Goal: Transaction & Acquisition: Book appointment/travel/reservation

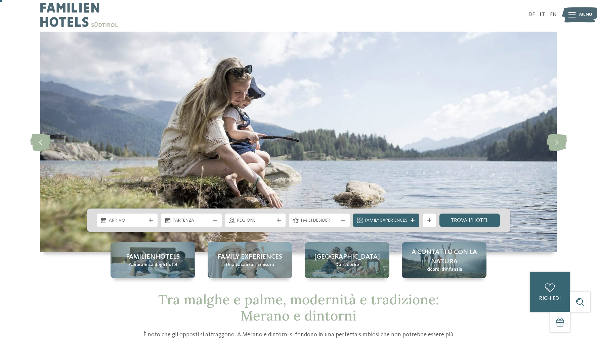
scroll to position [12, 0]
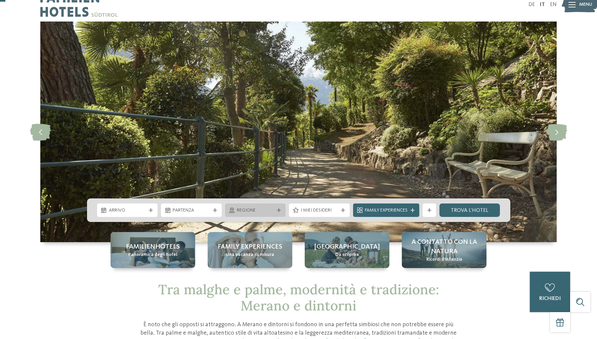
click at [246, 209] on span "Regione" at bounding box center [255, 210] width 37 height 7
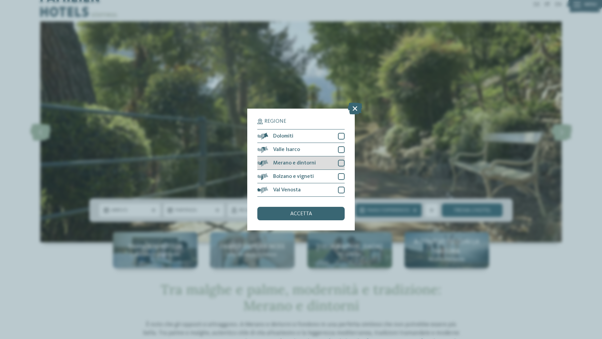
click at [344, 162] on div at bounding box center [341, 163] width 7 height 7
click at [342, 152] on div at bounding box center [341, 149] width 7 height 7
click at [342, 136] on div at bounding box center [341, 136] width 7 height 7
click at [342, 188] on div at bounding box center [341, 190] width 7 height 7
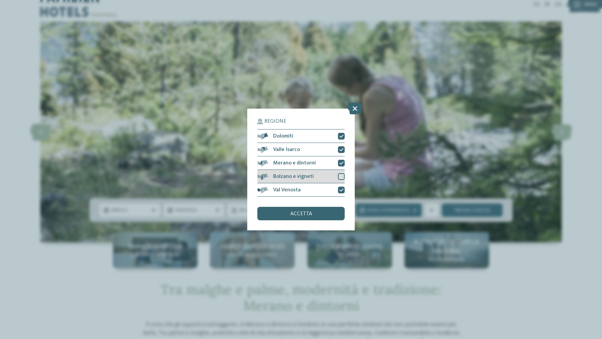
click at [342, 175] on div at bounding box center [341, 176] width 7 height 7
click at [312, 214] on div "accetta" at bounding box center [300, 213] width 87 height 13
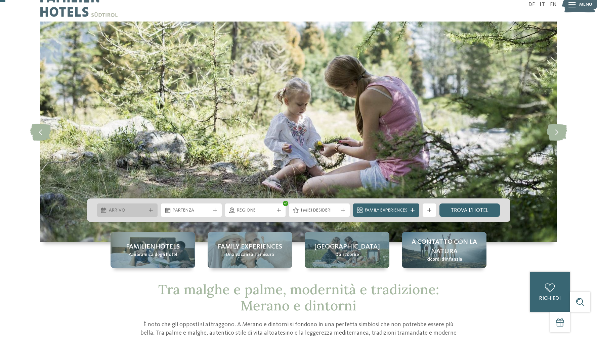
click at [125, 214] on div "Arrivo" at bounding box center [127, 209] width 61 height 13
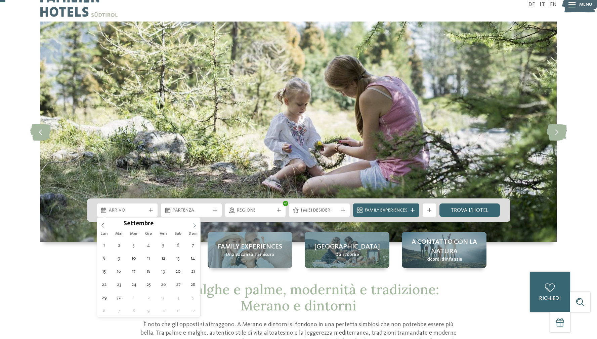
click at [194, 226] on icon at bounding box center [194, 225] width 5 height 5
click at [195, 226] on icon at bounding box center [194, 225] width 5 height 5
type input "****"
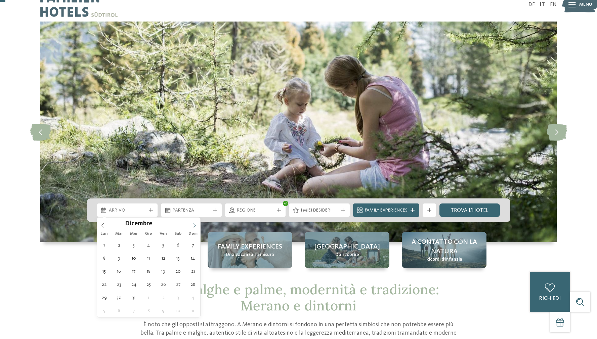
click at [195, 226] on icon at bounding box center [194, 225] width 5 height 5
type div "01.01.2026"
type input "****"
drag, startPoint x: 147, startPoint y: 245, endPoint x: 144, endPoint y: 249, distance: 5.0
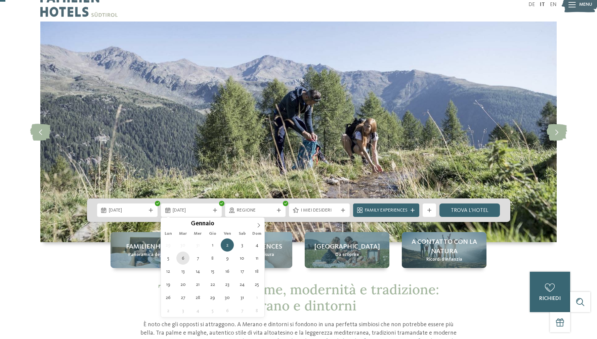
type div "06.01.2026"
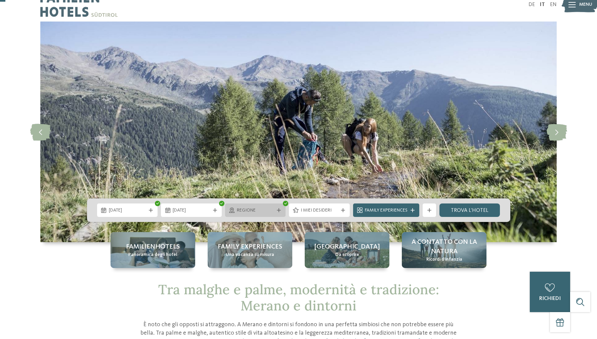
click at [271, 211] on span "Regione" at bounding box center [255, 210] width 37 height 7
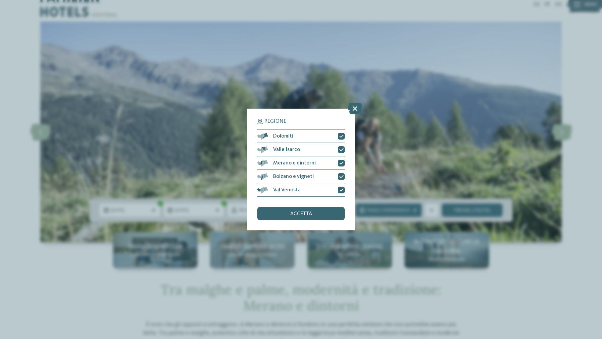
click at [316, 215] on div "accetta" at bounding box center [300, 213] width 87 height 13
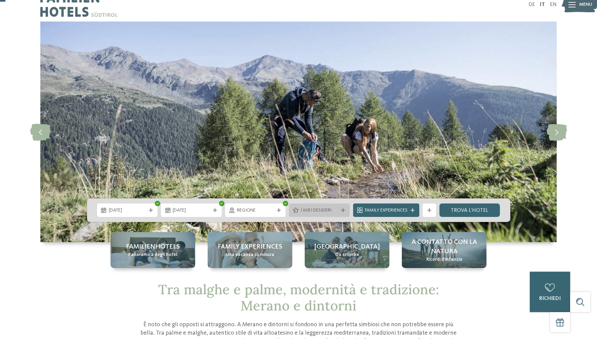
click at [324, 212] on span "I miei desideri" at bounding box center [319, 210] width 37 height 7
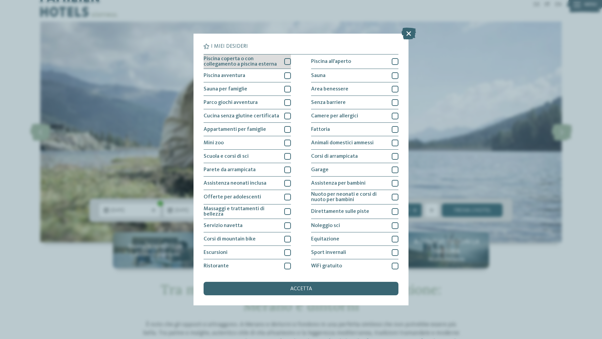
click at [284, 62] on div at bounding box center [287, 61] width 7 height 7
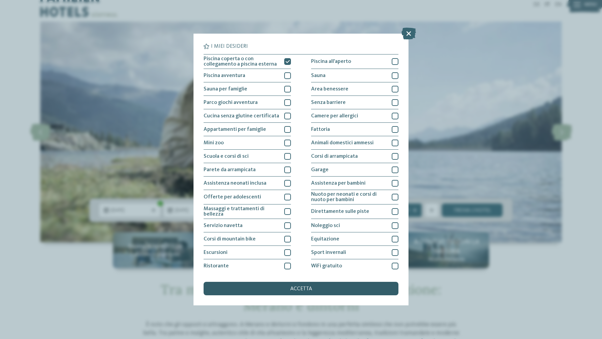
click at [304, 290] on span "accetta" at bounding box center [301, 288] width 22 height 5
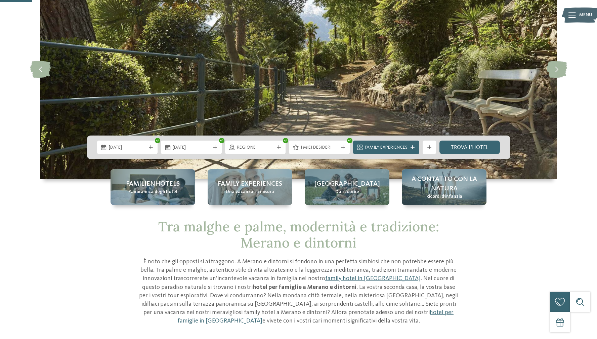
scroll to position [76, 0]
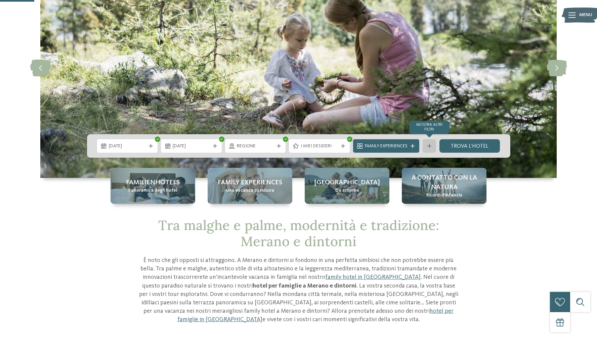
click at [430, 146] on icon at bounding box center [430, 146] width 4 height 4
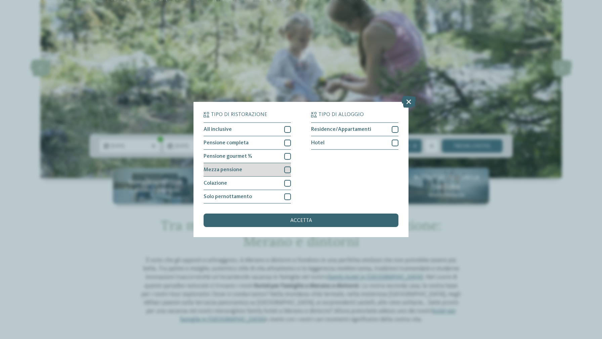
click at [289, 171] on div at bounding box center [287, 169] width 7 height 7
click at [290, 156] on div at bounding box center [287, 156] width 7 height 7
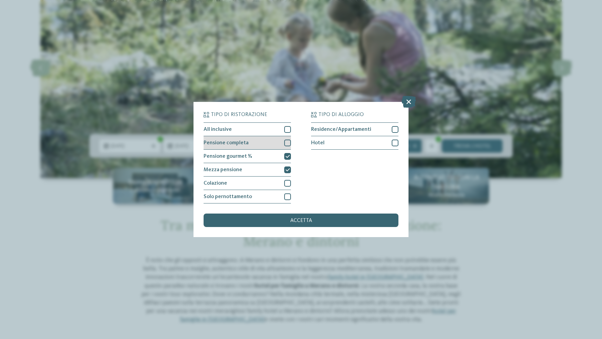
click at [285, 143] on div at bounding box center [287, 142] width 7 height 7
click at [289, 128] on div at bounding box center [287, 129] width 7 height 7
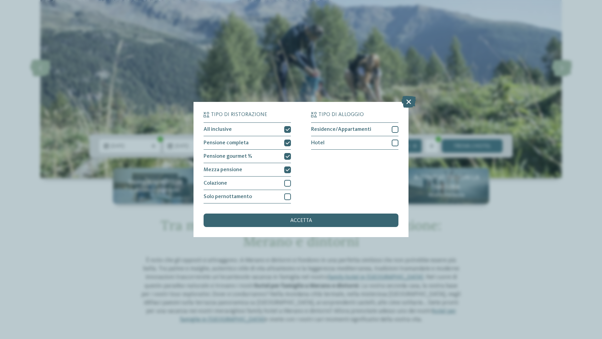
click at [309, 228] on div "Tipo di ristorazione All inclusive Pensione completa Hotel" at bounding box center [301, 169] width 215 height 135
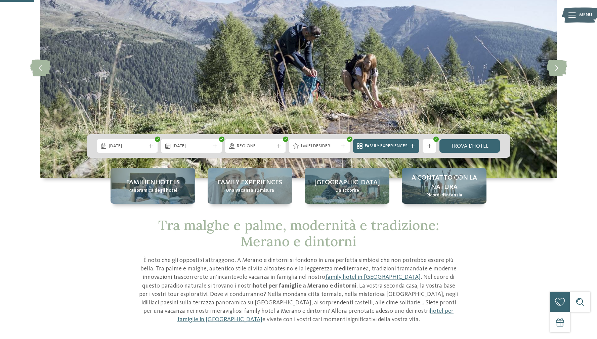
click at [465, 138] on div "01.01.2026 06.01.2026" at bounding box center [299, 146] width 424 height 24
click at [466, 148] on link "trova l’hotel" at bounding box center [470, 145] width 61 height 13
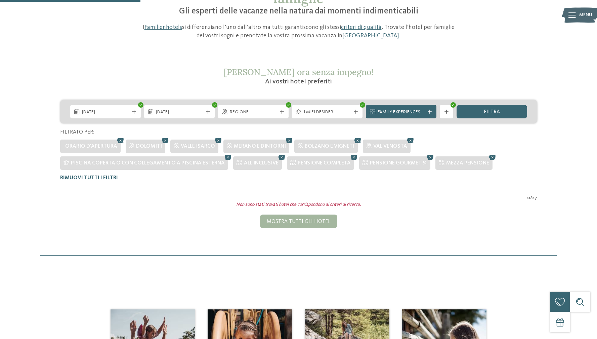
scroll to position [84, 0]
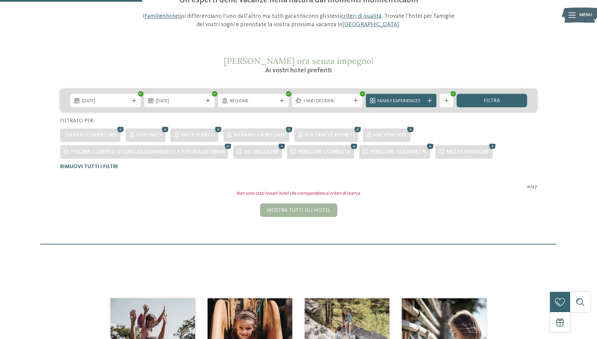
click at [279, 147] on icon at bounding box center [282, 146] width 10 height 9
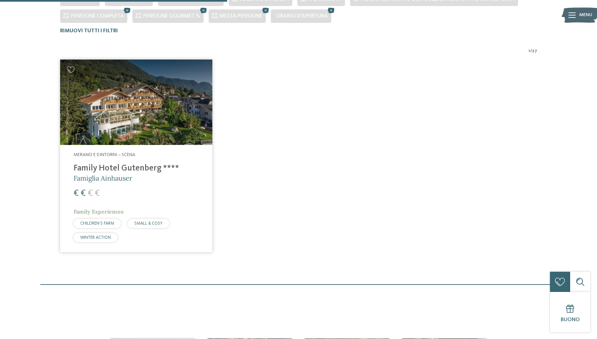
scroll to position [237, 0]
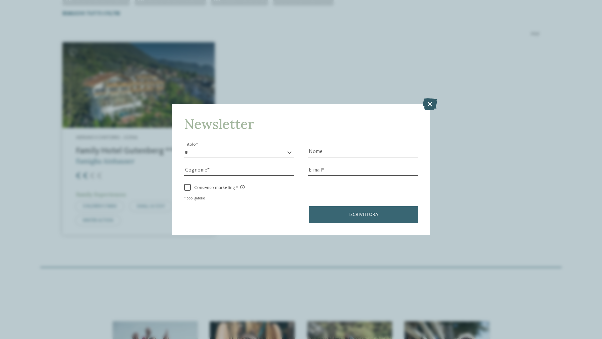
click at [432, 103] on icon at bounding box center [430, 104] width 14 height 12
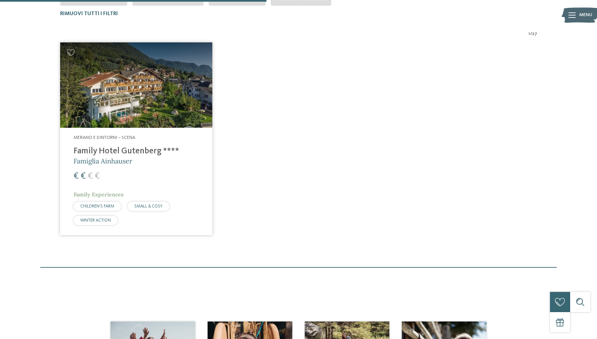
scroll to position [128, 0]
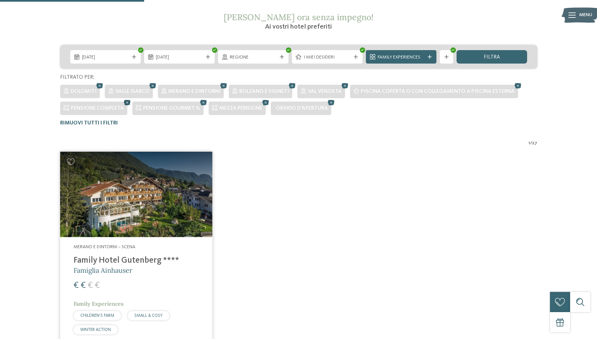
click at [125, 105] on icon at bounding box center [127, 102] width 10 height 9
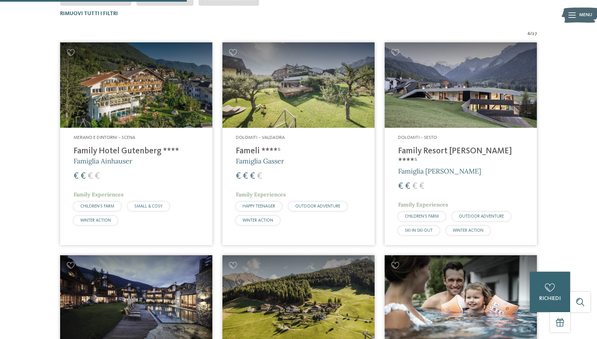
scroll to position [170, 0]
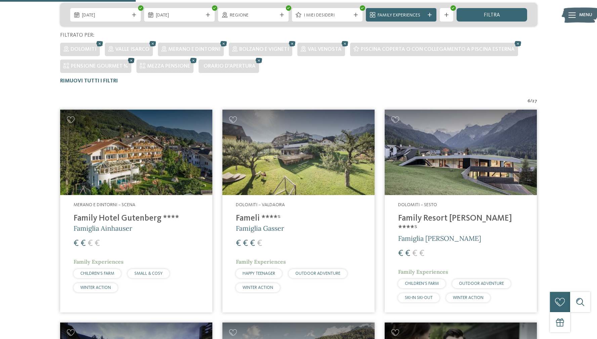
click at [130, 61] on icon at bounding box center [131, 60] width 10 height 9
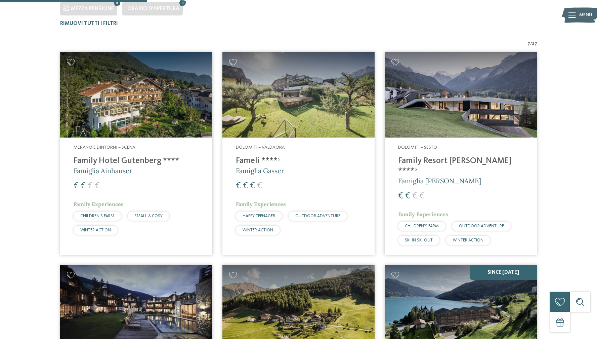
scroll to position [215, 0]
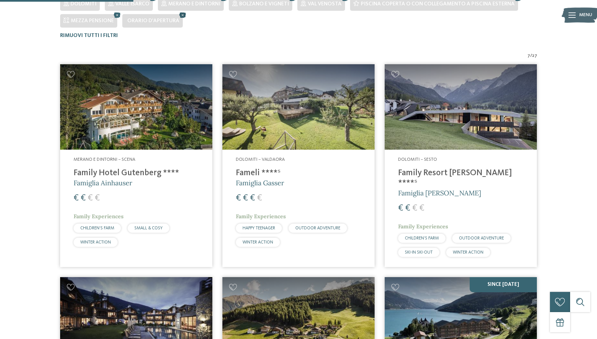
click at [183, 15] on icon at bounding box center [183, 15] width 10 height 9
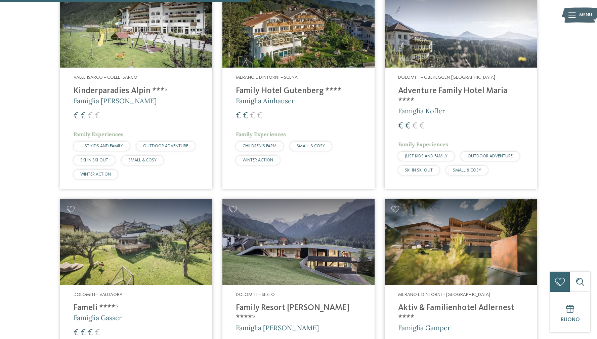
scroll to position [0, 0]
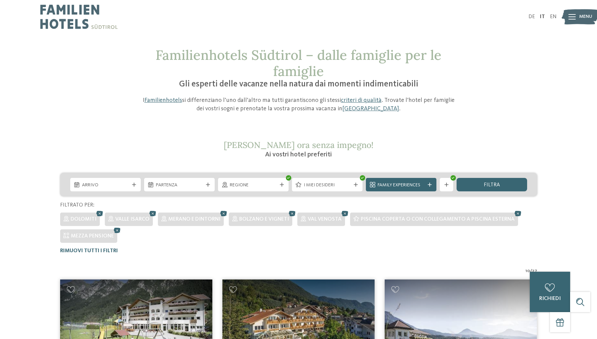
click at [525, 89] on div "Familienhotels Südtirol – dalle famiglie per le famiglie Gli esperti delle vaca…" at bounding box center [298, 80] width 457 height 66
click at [526, 89] on div "Familienhotels Südtirol – dalle famiglie per le famiglie Gli esperti delle vaca…" at bounding box center [298, 80] width 457 height 66
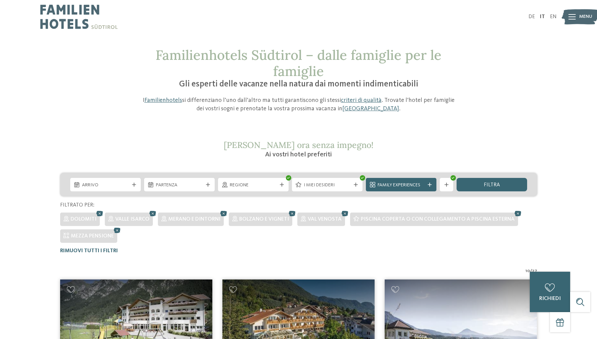
drag, startPoint x: 519, startPoint y: 100, endPoint x: 364, endPoint y: 43, distance: 165.0
click at [518, 99] on div "Familienhotels Südtirol – dalle famiglie per le famiglie Gli esperti delle vaca…" at bounding box center [298, 80] width 457 height 66
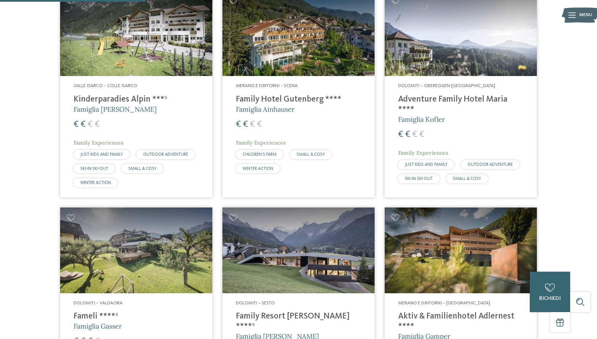
scroll to position [379, 0]
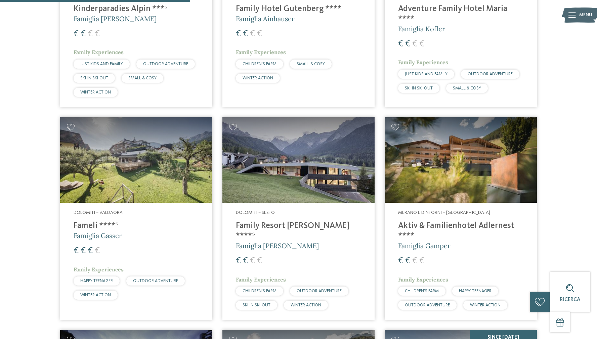
click at [413, 229] on h4 "Aktiv & Familienhotel Adlernest ****" at bounding box center [460, 231] width 125 height 20
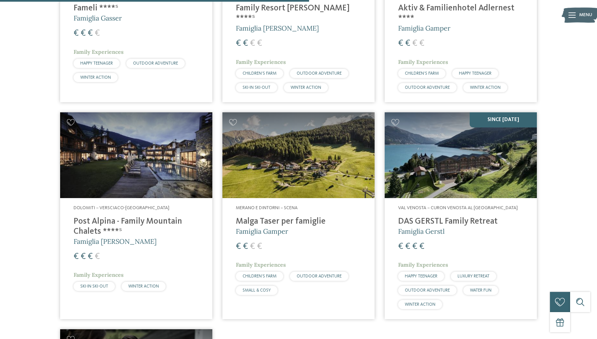
scroll to position [658, 0]
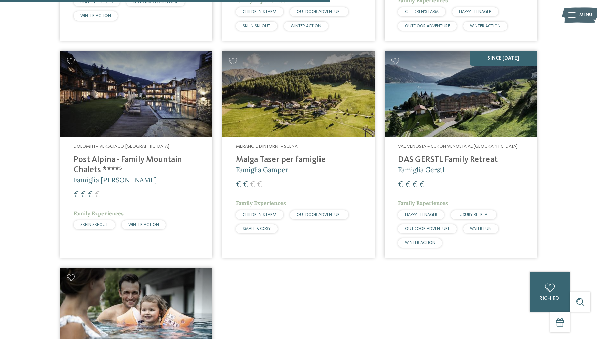
click at [558, 186] on div "10 / 27 Valle Isarco – Colle Isarco Kinderparadies Alpin ***ˢ Famiglia Außerhof…" at bounding box center [299, 44] width 558 height 870
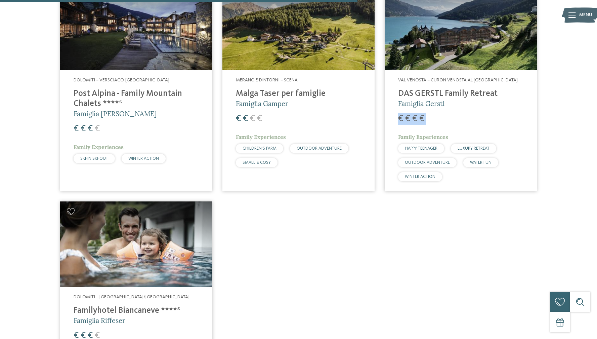
scroll to position [840, 0]
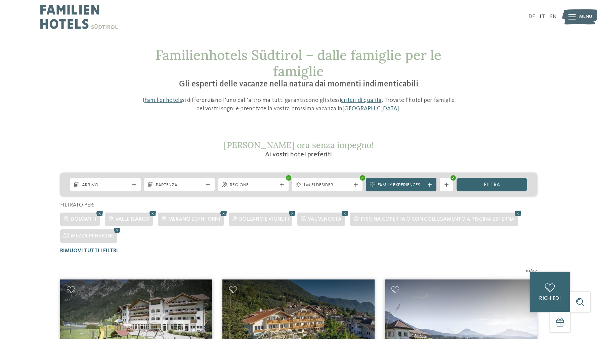
click at [117, 231] on icon at bounding box center [117, 230] width 10 height 9
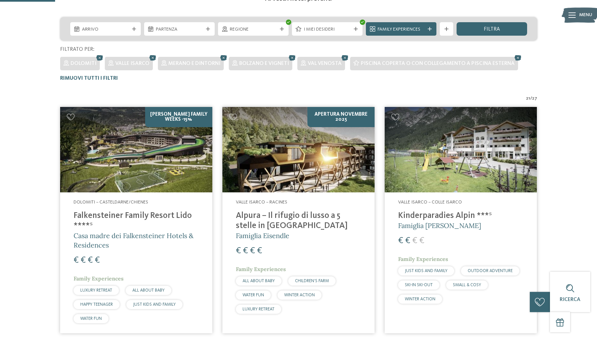
scroll to position [138, 0]
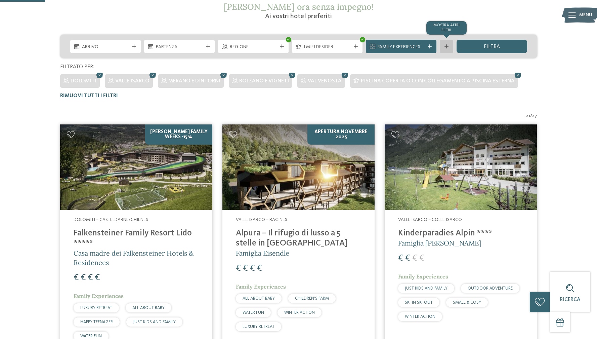
click at [449, 44] on div "mostra altri filtri" at bounding box center [446, 46] width 13 height 13
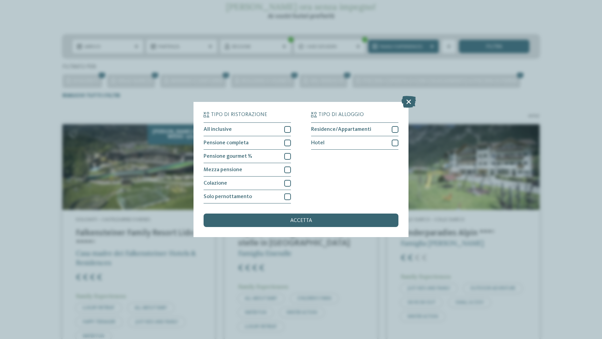
click at [338, 80] on div "Tipo di ristorazione All inclusive Pensione completa" at bounding box center [301, 169] width 602 height 339
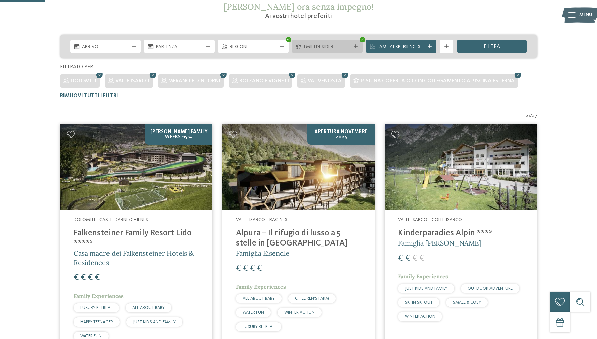
click at [329, 47] on span "I miei desideri" at bounding box center [327, 47] width 47 height 7
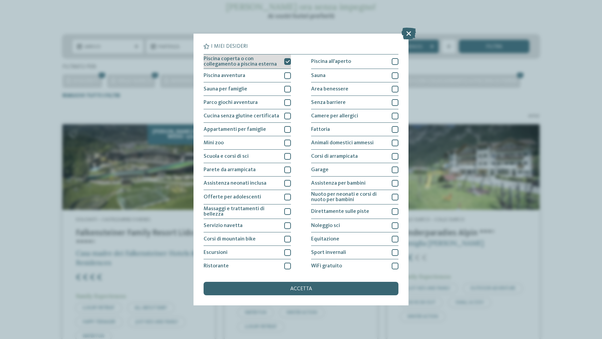
click at [273, 61] on span "Piscina coperta o con collegamento a piscina esterna" at bounding box center [242, 61] width 76 height 11
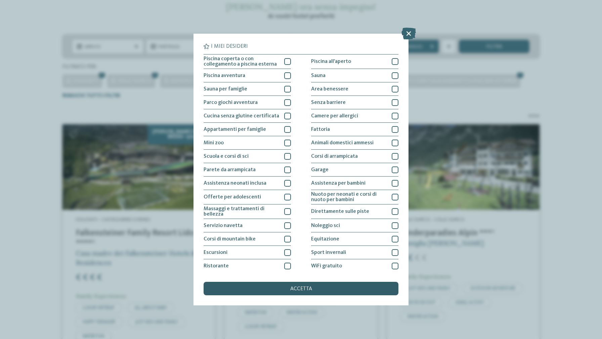
click at [321, 287] on div "accetta" at bounding box center [301, 288] width 195 height 13
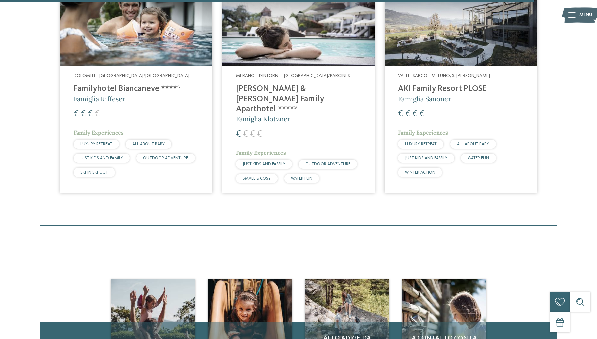
scroll to position [2031, 0]
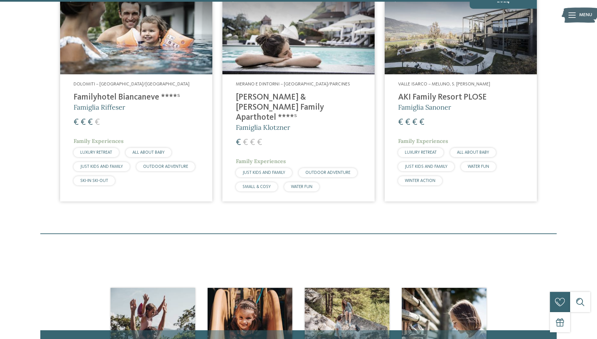
click at [273, 114] on div "Merano e dintorni – Rablà/Parcines Heidi & Edith Family Aparthotel ****ˢ Famigl…" at bounding box center [299, 137] width 152 height 127
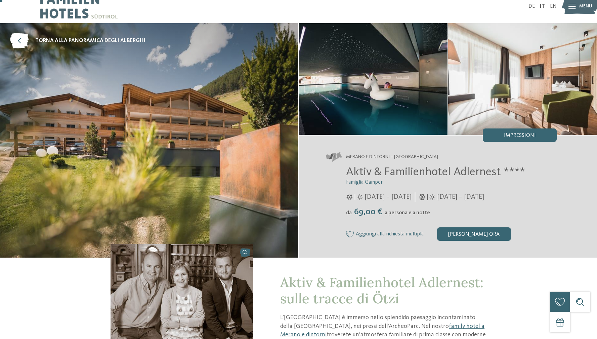
scroll to position [22, 0]
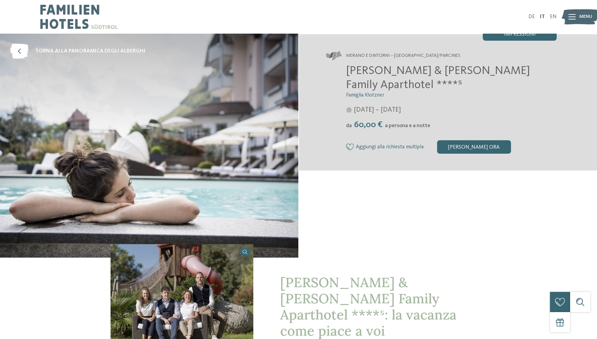
click at [430, 201] on div "Merano e dintorni – Rablà/Parcines Heidi & Edith Family Aparthotel ****ˢ Famigl…" at bounding box center [448, 146] width 299 height 224
click at [442, 207] on div "Merano e dintorni – Rablà/Parcines Heidi & Edith Family Aparthotel ****ˢ Famigl…" at bounding box center [448, 146] width 299 height 224
click at [406, 72] on span "Heidi & Edith Family Aparthotel ****ˢ" at bounding box center [438, 78] width 184 height 26
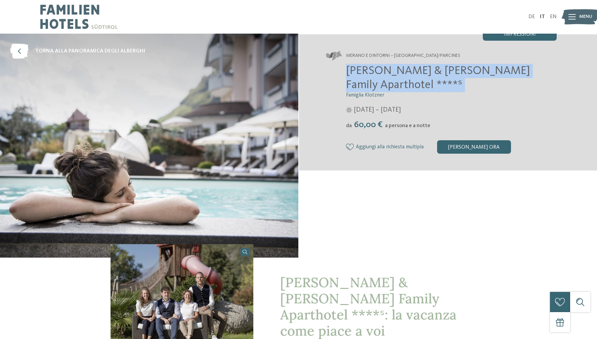
click at [406, 72] on span "Heidi & Edith Family Aparthotel ****ˢ" at bounding box center [438, 78] width 184 height 26
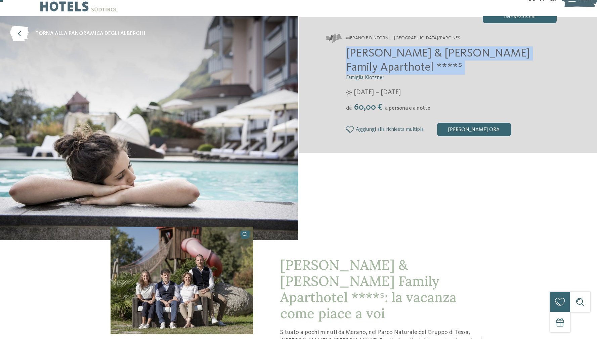
scroll to position [96, 0]
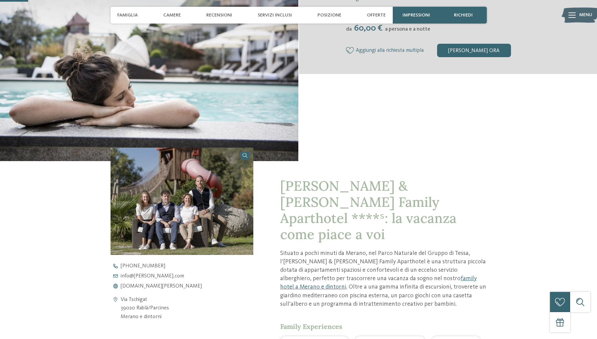
click at [436, 249] on p "Situato a pochi minuti da Merano, nel Parco Naturale del Gruppo di Tessa, l’Hei…" at bounding box center [383, 278] width 206 height 59
click at [441, 249] on p "Situato a pochi minuti da Merano, nel Parco Naturale del Gruppo di Tessa, l’Hei…" at bounding box center [383, 278] width 206 height 59
click at [395, 191] on span "Heidi & Edith Family Aparthotel ****ˢ: la vacanza come piace a voi" at bounding box center [368, 210] width 176 height 66
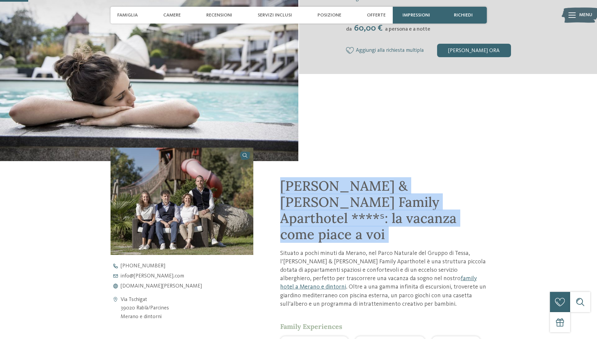
click at [395, 191] on span "Heidi & Edith Family Aparthotel ****ˢ: la vacanza come piace a voi" at bounding box center [368, 210] width 176 height 66
click at [408, 275] on link "family hotel a Merano e dintorni" at bounding box center [378, 282] width 197 height 14
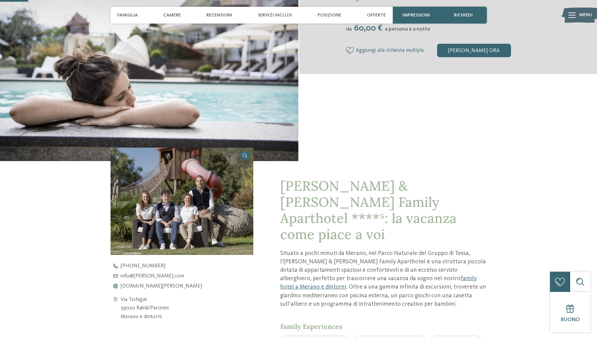
click at [395, 106] on div "Merano e dintorni – Rablà/Parcines Heidi & Edith Family Aparthotel ****ˢ Famigl…" at bounding box center [448, 49] width 299 height 224
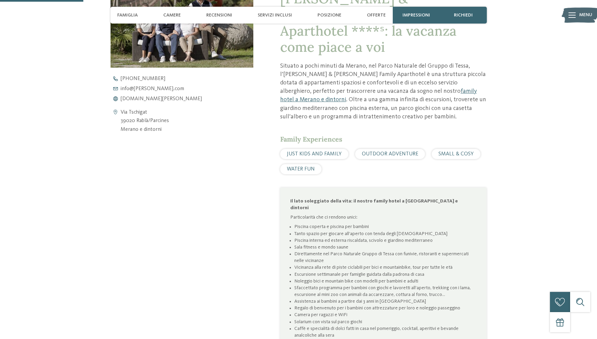
scroll to position [285, 0]
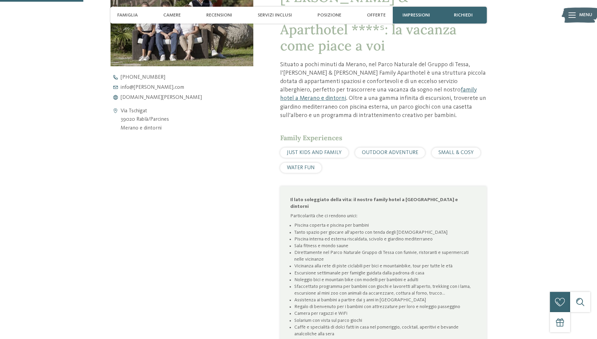
click at [402, 236] on li "Piscina interna ed esterna riscaldata, scivolo e giardino mediterraneo" at bounding box center [385, 239] width 182 height 7
drag, startPoint x: 405, startPoint y: 214, endPoint x: 431, endPoint y: 215, distance: 25.9
click at [412, 236] on li "Piscina interna ed esterna riscaldata, scivolo e giardino mediterraneo" at bounding box center [385, 239] width 182 height 7
click at [470, 236] on li "Piscina interna ed esterna riscaldata, scivolo e giardino mediterraneo" at bounding box center [385, 239] width 182 height 7
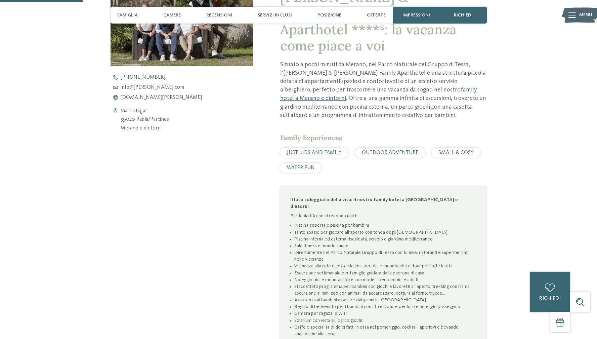
scroll to position [0, 0]
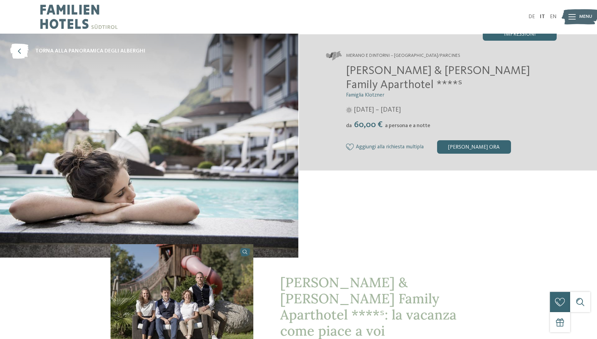
click at [420, 69] on span "Heidi & Edith Family Aparthotel ****ˢ" at bounding box center [438, 78] width 184 height 26
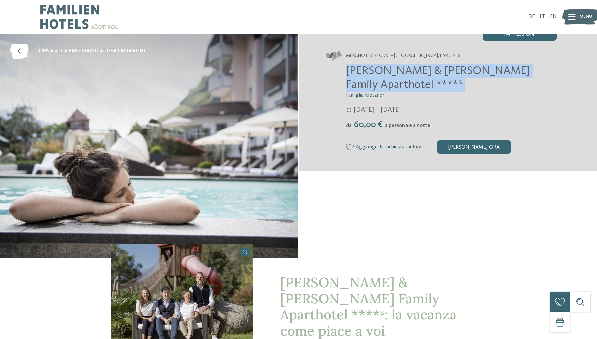
click at [420, 69] on span "Heidi & Edith Family Aparthotel ****ˢ" at bounding box center [438, 78] width 184 height 26
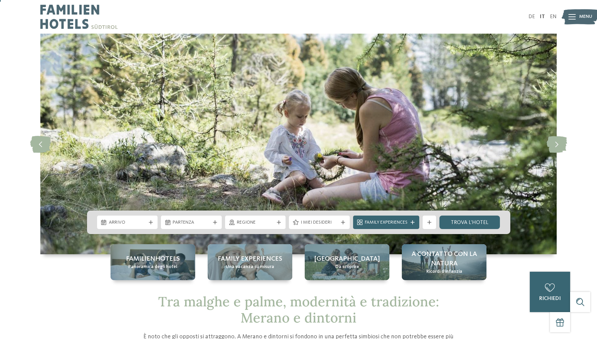
scroll to position [1, 0]
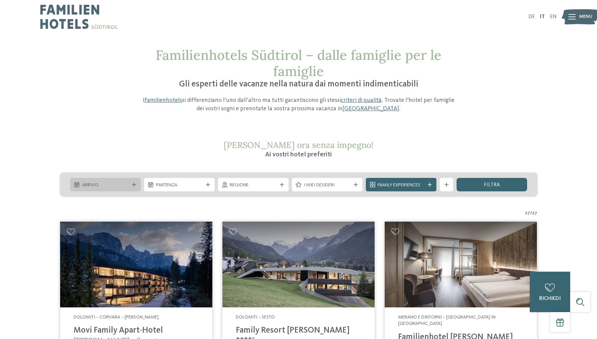
click at [101, 187] on span "Arrivo" at bounding box center [105, 185] width 47 height 7
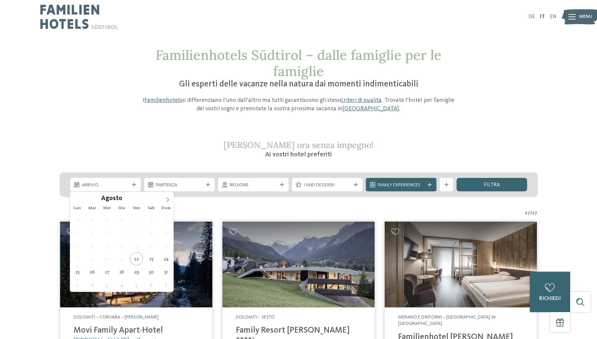
click at [118, 141] on section "Richiedi ora senza impegno! Ai vostri hotel preferiti" at bounding box center [298, 149] width 457 height 19
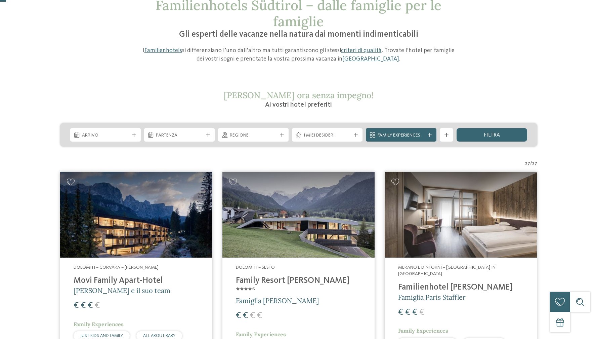
scroll to position [114, 0]
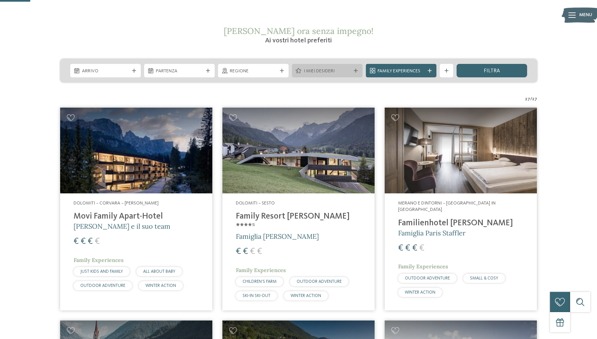
click at [319, 69] on span "I miei desideri" at bounding box center [327, 71] width 47 height 7
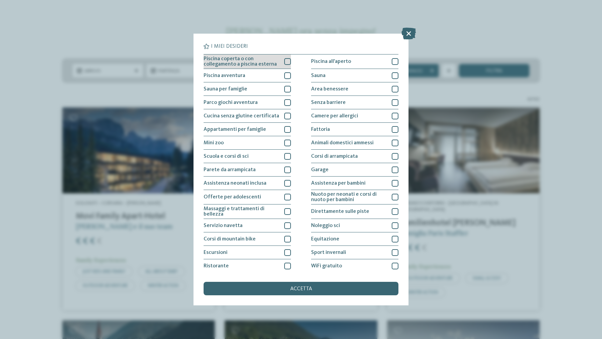
click at [265, 61] on span "Piscina coperta o con collegamento a piscina esterna" at bounding box center [242, 61] width 76 height 11
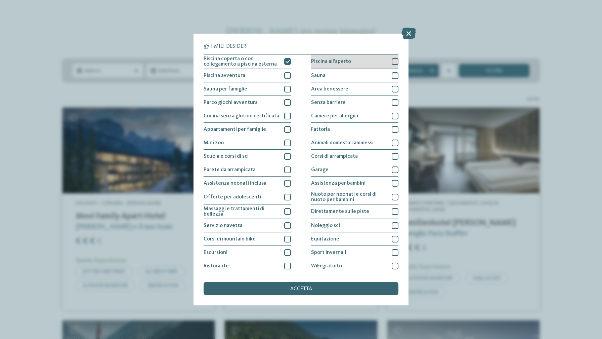
click at [312, 65] on div "Piscina all'aperto" at bounding box center [354, 61] width 87 height 14
click at [316, 64] on span "Piscina all'aperto" at bounding box center [331, 61] width 40 height 5
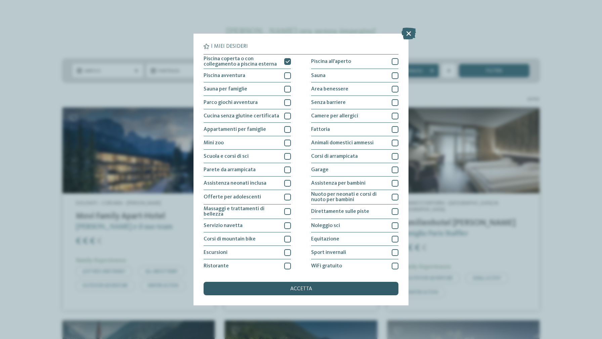
click at [314, 291] on div "accetta" at bounding box center [301, 288] width 195 height 13
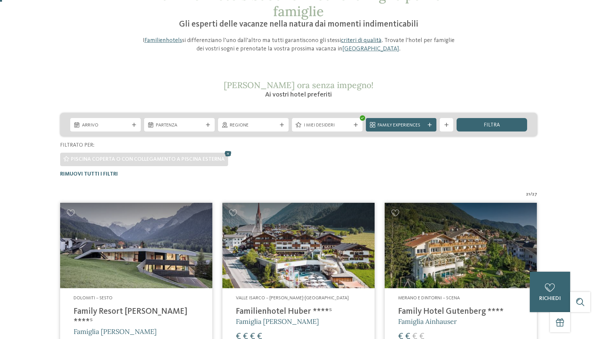
scroll to position [0, 0]
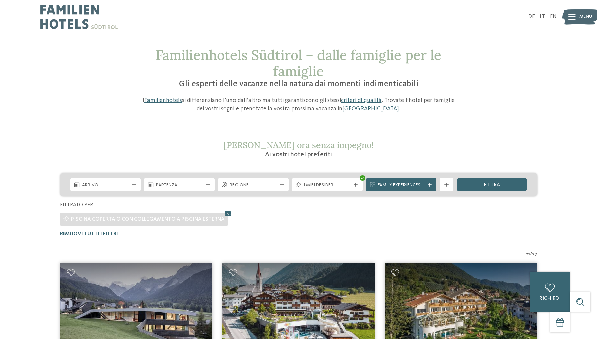
click at [311, 148] on span "Richiedi ora senza impegno!" at bounding box center [299, 144] width 150 height 11
click at [310, 148] on span "Richiedi ora senza impegno!" at bounding box center [299, 144] width 150 height 11
click at [324, 140] on span "Richiedi ora senza impegno!" at bounding box center [299, 144] width 150 height 11
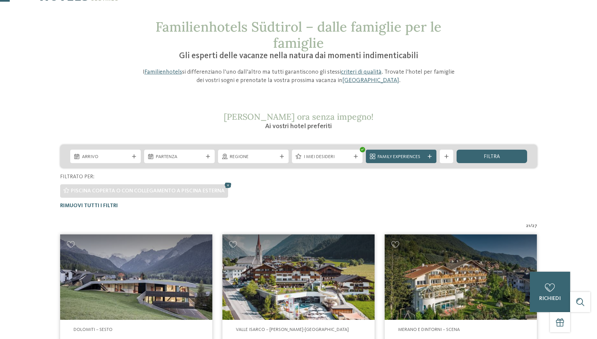
scroll to position [30, 0]
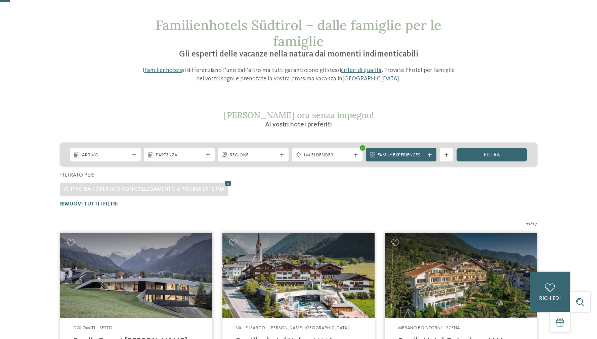
click at [299, 71] on p "I Familienhotels si differenziano l’uno dall’altro ma tutti garantiscono gli st…" at bounding box center [298, 74] width 319 height 17
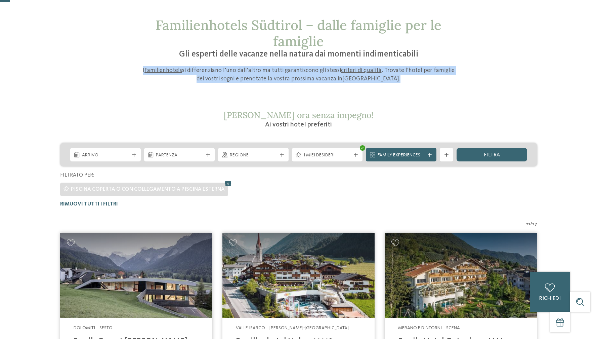
click at [299, 71] on p "I Familienhotels si differenziano l’uno dall’altro ma tutti garantiscono gli st…" at bounding box center [298, 74] width 319 height 17
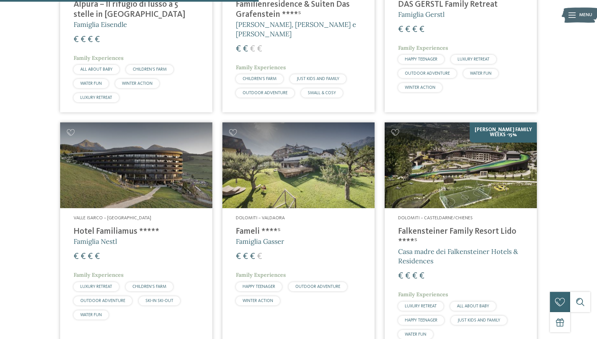
scroll to position [1583, 0]
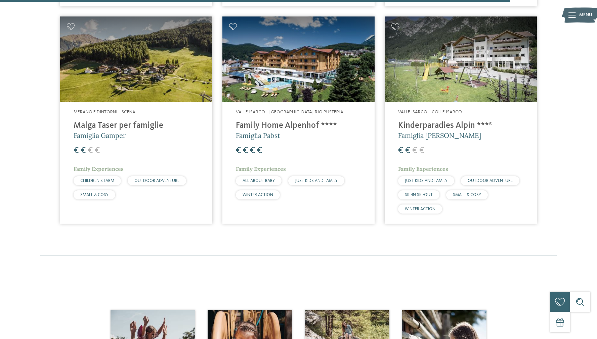
click at [507, 145] on div "€ € € €" at bounding box center [460, 151] width 125 height 12
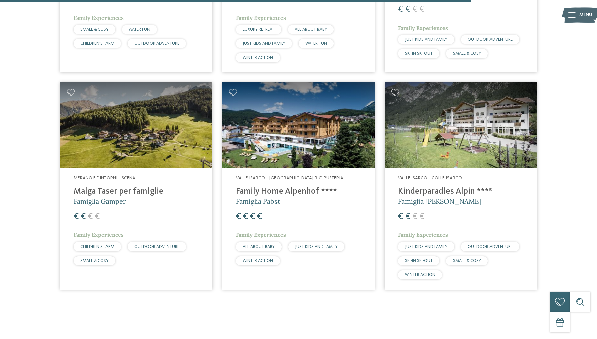
scroll to position [1462, 0]
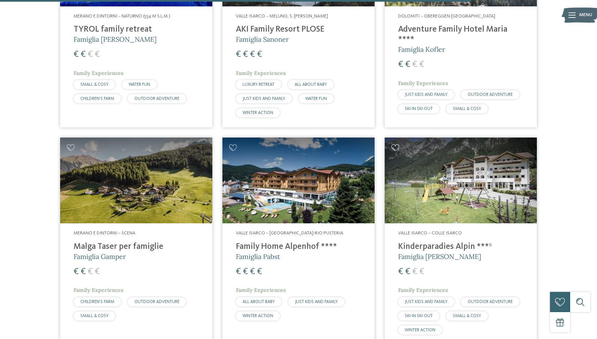
click at [397, 144] on icon at bounding box center [396, 147] width 8 height 7
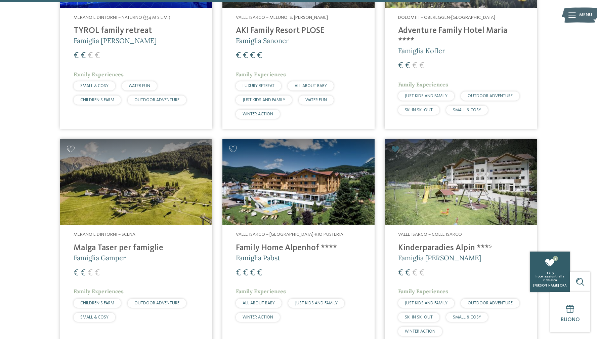
click at [554, 269] on div "1" at bounding box center [550, 262] width 13 height 13
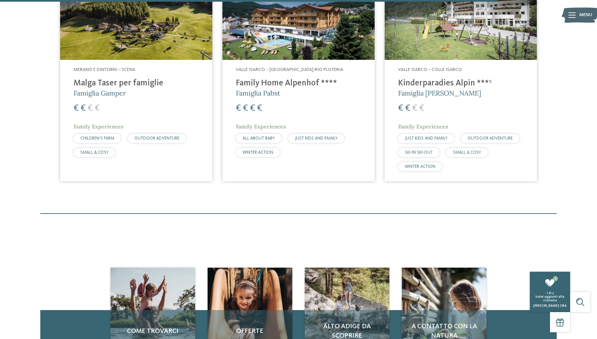
scroll to position [1546, 0]
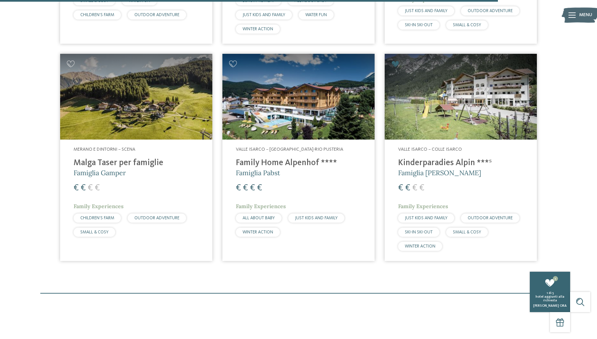
click at [435, 158] on h4 "Kinderparadies Alpin ***ˢ" at bounding box center [460, 163] width 125 height 10
click at [109, 158] on h4 "Malga Taser per famiglie" at bounding box center [136, 163] width 125 height 10
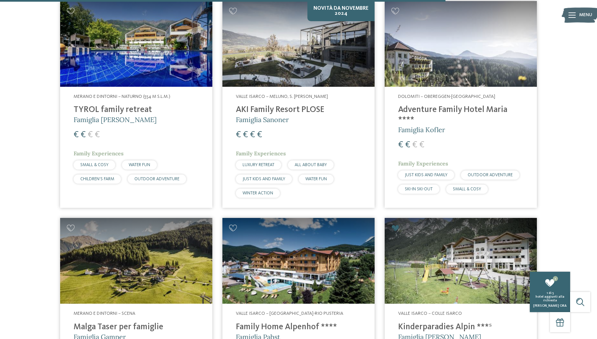
scroll to position [1381, 0]
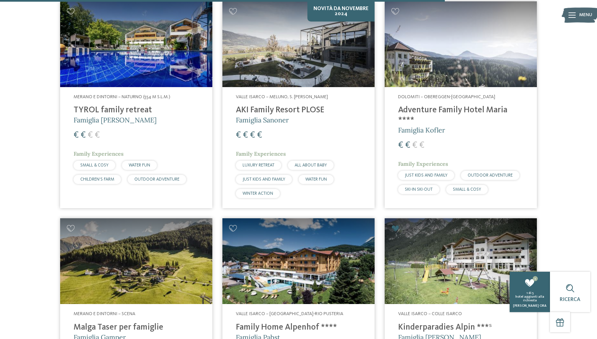
click at [500, 105] on h4 "Adventure Family Hotel Maria ****" at bounding box center [460, 115] width 125 height 20
click at [80, 105] on h4 "TYROL family retreat" at bounding box center [136, 110] width 125 height 10
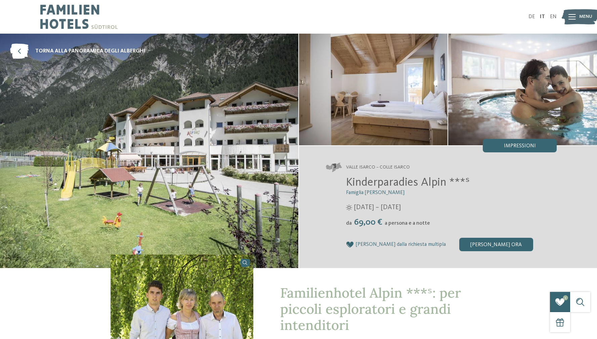
click at [332, 291] on span "Familienhotel Alpin ***ˢ: per piccoli esploratori e grandi intenditori" at bounding box center [370, 308] width 181 height 49
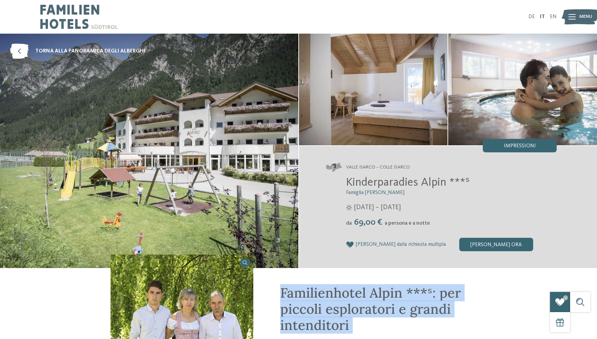
click at [332, 291] on span "Familienhotel Alpin ***ˢ: per piccoli esploratori e grandi intenditori" at bounding box center [370, 308] width 181 height 49
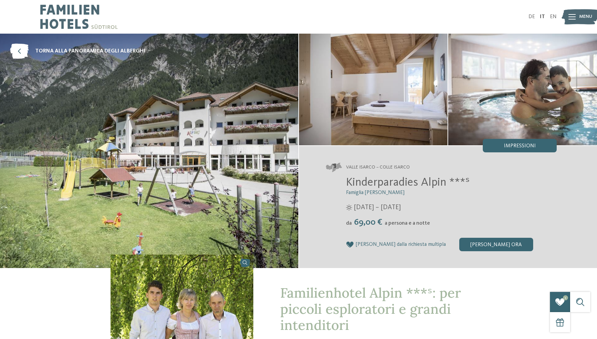
click at [401, 185] on span "Kinderparadies Alpin ***ˢ" at bounding box center [408, 182] width 124 height 12
drag, startPoint x: 539, startPoint y: 198, endPoint x: 494, endPoint y: 190, distance: 45.9
click at [539, 198] on div "Kinderparadies Alpin ***ˢ Famiglia Außerhofer [DATE] – [DATE] da" at bounding box center [441, 213] width 231 height 76
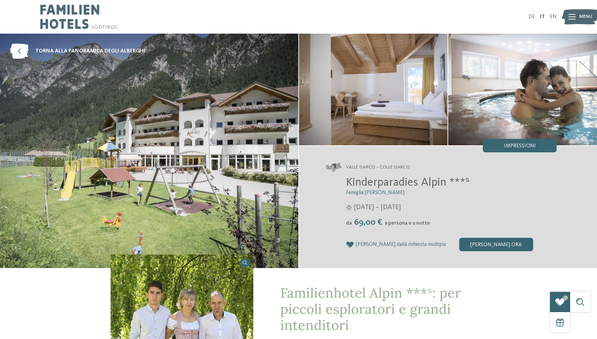
click at [379, 180] on span "Kinderparadies Alpin ***ˢ" at bounding box center [408, 182] width 124 height 12
click at [496, 179] on h2 "Kinderparadies Alpin ***ˢ" at bounding box center [451, 182] width 211 height 14
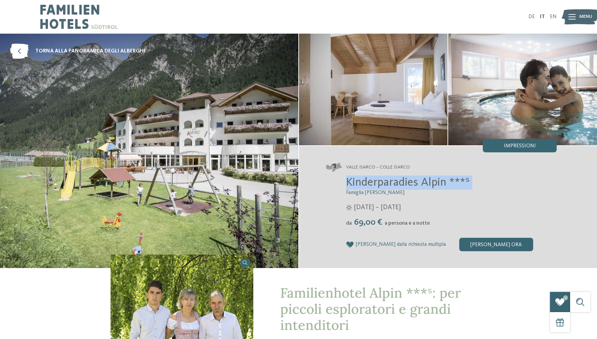
click at [496, 179] on h2 "Kinderparadies Alpin ***ˢ" at bounding box center [451, 182] width 211 height 14
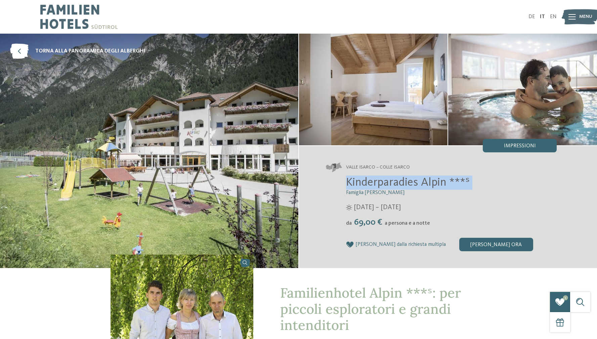
click at [496, 179] on h2 "Kinderparadies Alpin ***ˢ" at bounding box center [451, 182] width 211 height 14
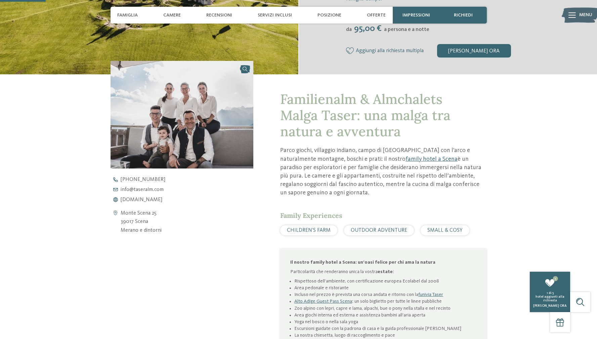
click at [301, 96] on span "Familienalm & Almchalets Malga Taser: una malga tra natura e avventura" at bounding box center [365, 114] width 170 height 49
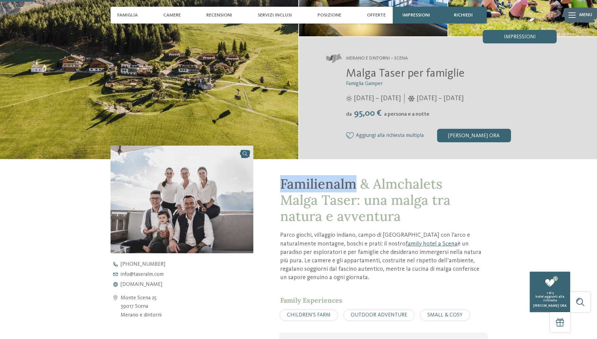
scroll to position [78, 0]
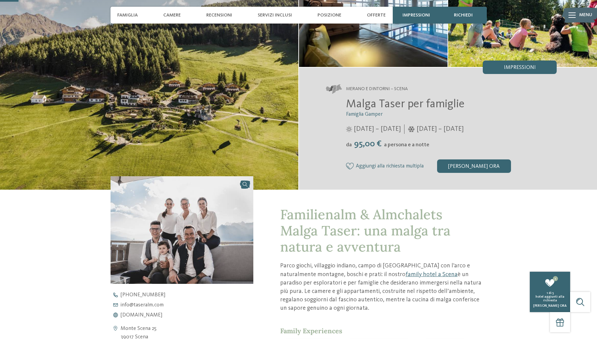
click at [365, 98] on span "Malga Taser per famiglie" at bounding box center [405, 104] width 119 height 12
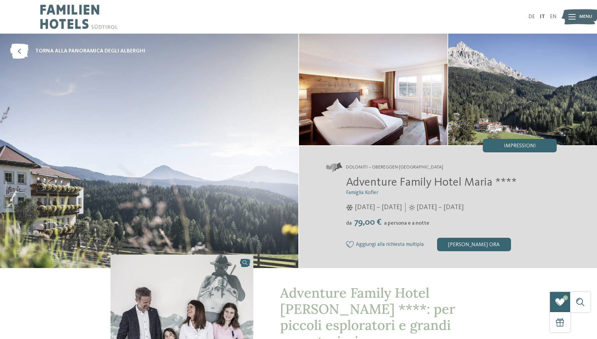
click at [366, 185] on span "Adventure Family Hotel Maria ****" at bounding box center [431, 182] width 171 height 12
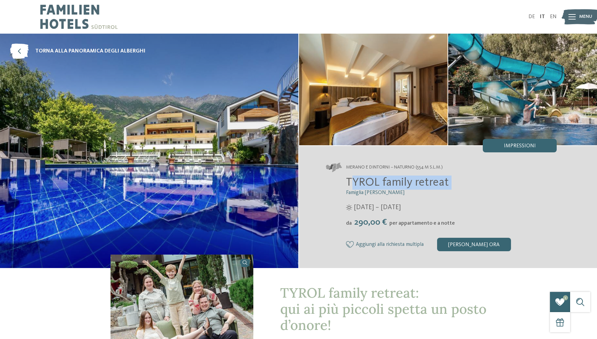
click at [386, 182] on span "TYROL family retreat" at bounding box center [397, 182] width 103 height 12
drag, startPoint x: 411, startPoint y: 176, endPoint x: 410, endPoint y: 185, distance: 9.6
click at [411, 176] on span "TYROL family retreat" at bounding box center [397, 182] width 103 height 12
click at [410, 185] on span "TYROL family retreat" at bounding box center [397, 182] width 103 height 12
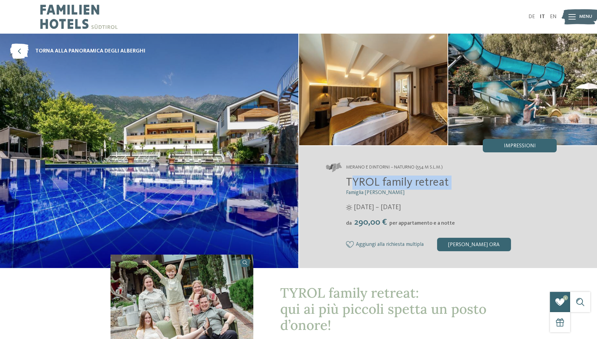
click at [410, 185] on span "TYROL family retreat" at bounding box center [397, 182] width 103 height 12
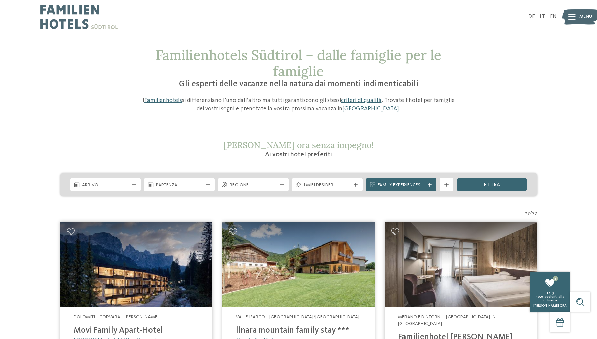
click at [471, 91] on div "Familienhotels Südtirol – dalle famiglie per le famiglie Gli esperti delle vaca…" at bounding box center [298, 80] width 457 height 66
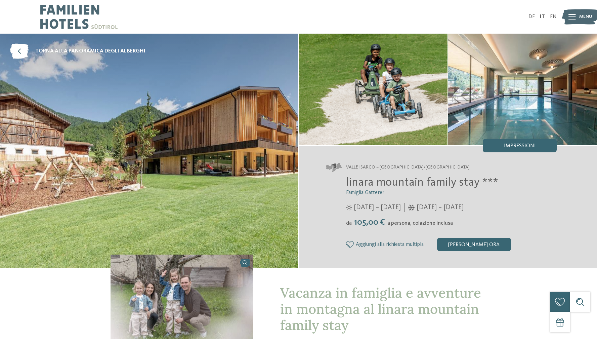
click at [518, 212] on div "[DATE] – [DATE]" at bounding box center [451, 207] width 211 height 9
click at [518, 212] on div "12/07/2025 – 08/11/2025" at bounding box center [451, 207] width 211 height 9
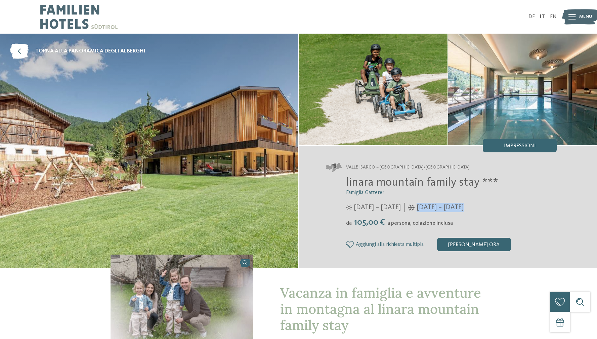
click at [518, 212] on div "12/07/2025 – 08/11/2025" at bounding box center [451, 207] width 211 height 9
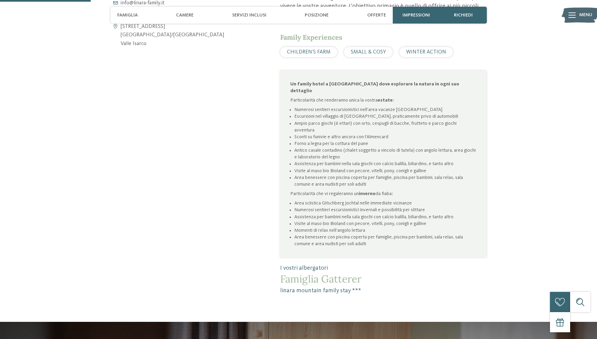
scroll to position [381, 0]
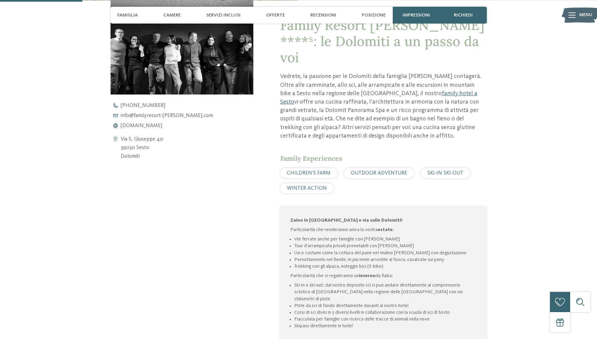
scroll to position [267, 0]
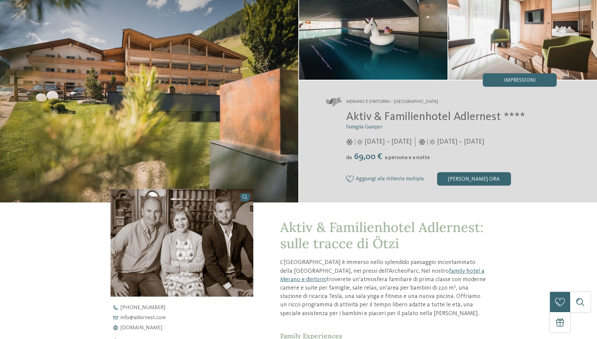
scroll to position [121, 0]
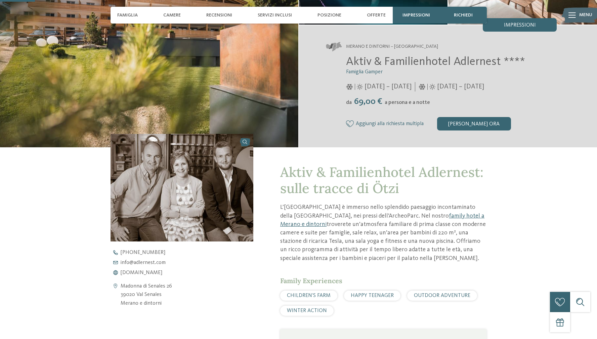
click at [423, 183] on h1 "Aktiv & Familienhotel Adlernest: sulle tracce di Ötzi" at bounding box center [383, 180] width 206 height 32
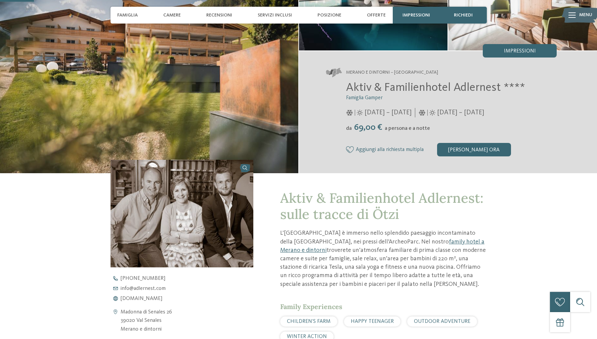
scroll to position [77, 0]
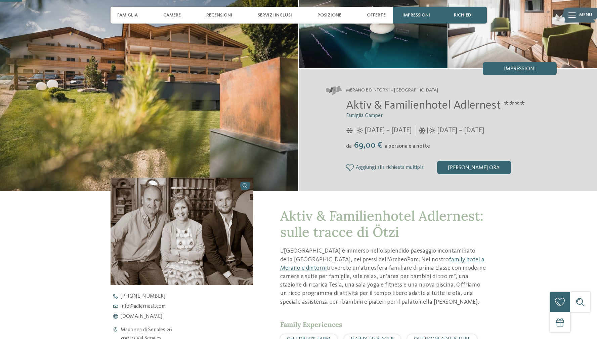
click at [357, 103] on span "Aktiv & Familienhotel Adlernest ****" at bounding box center [435, 105] width 179 height 12
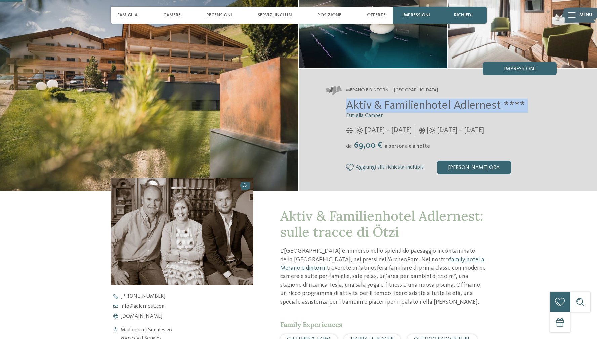
drag, startPoint x: 357, startPoint y: 103, endPoint x: 454, endPoint y: 102, distance: 97.8
click at [454, 102] on span "Aktiv & Familienhotel Adlernest ****" at bounding box center [435, 105] width 179 height 12
